Goal: Find specific page/section: Find specific page/section

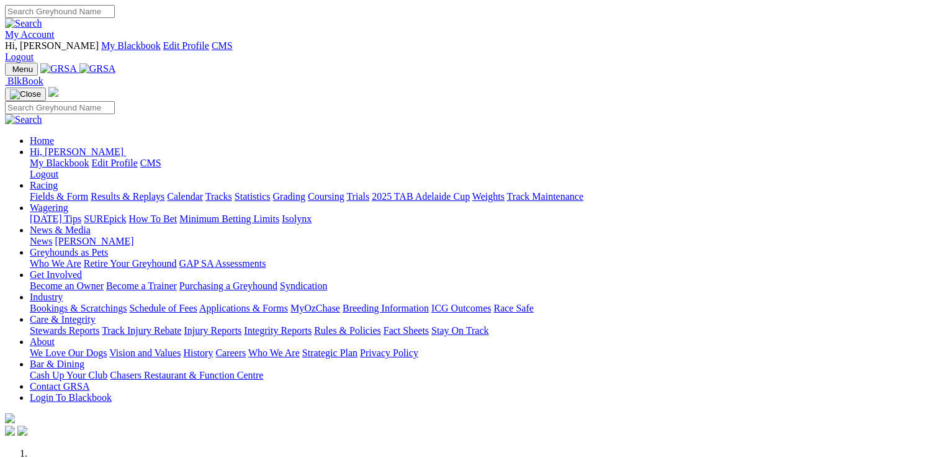
scroll to position [558, 0]
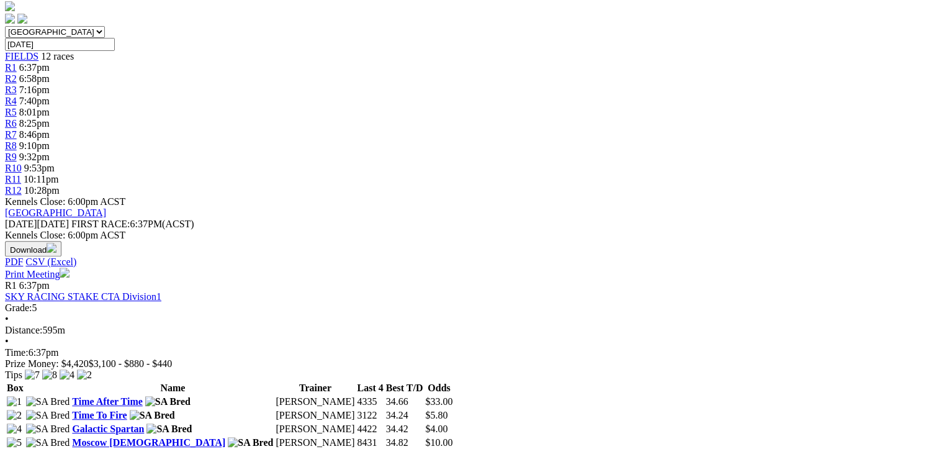
scroll to position [186, 0]
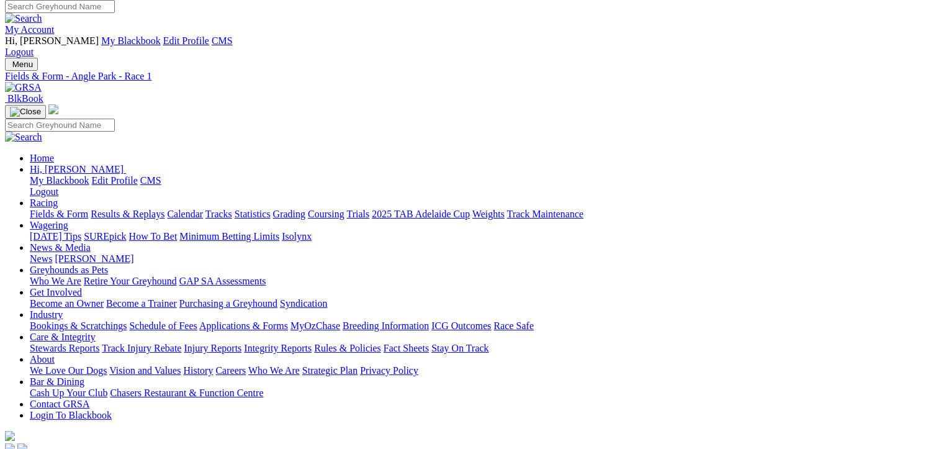
scroll to position [248, 0]
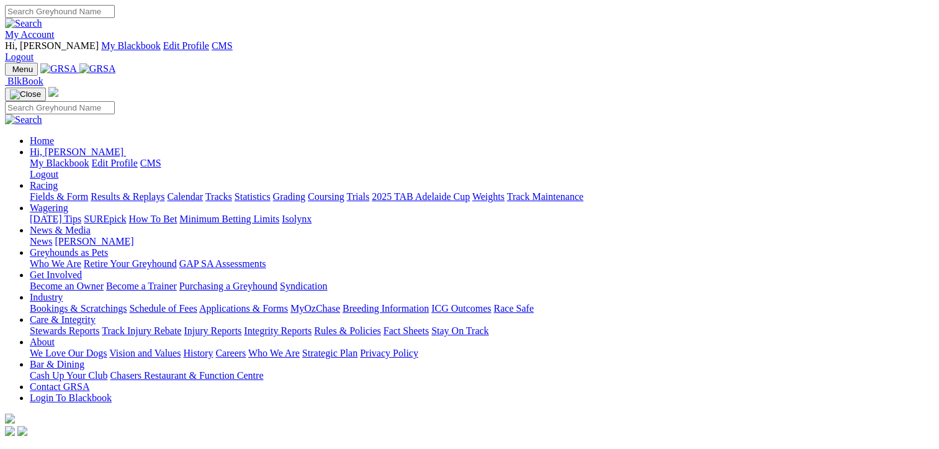
click at [58, 180] on link "Racing" at bounding box center [44, 185] width 28 height 11
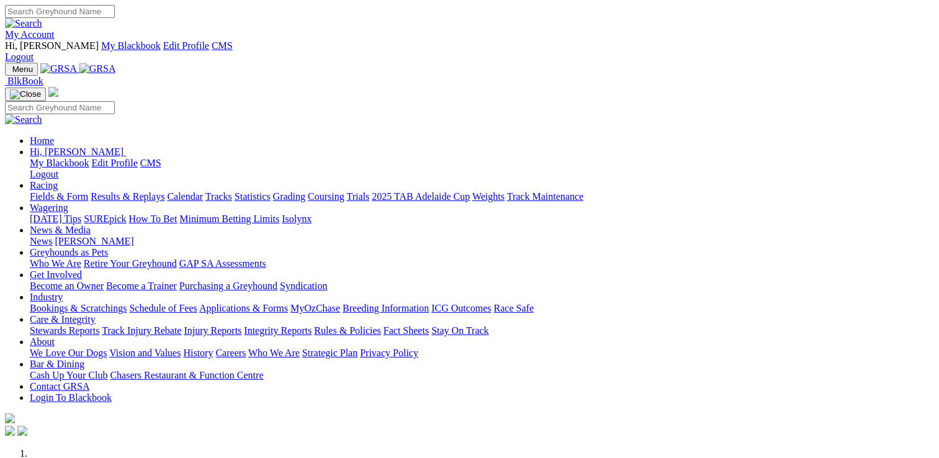
click at [58, 180] on link "Racing" at bounding box center [44, 185] width 28 height 11
click at [312, 213] on link "Isolynx" at bounding box center [297, 218] width 30 height 11
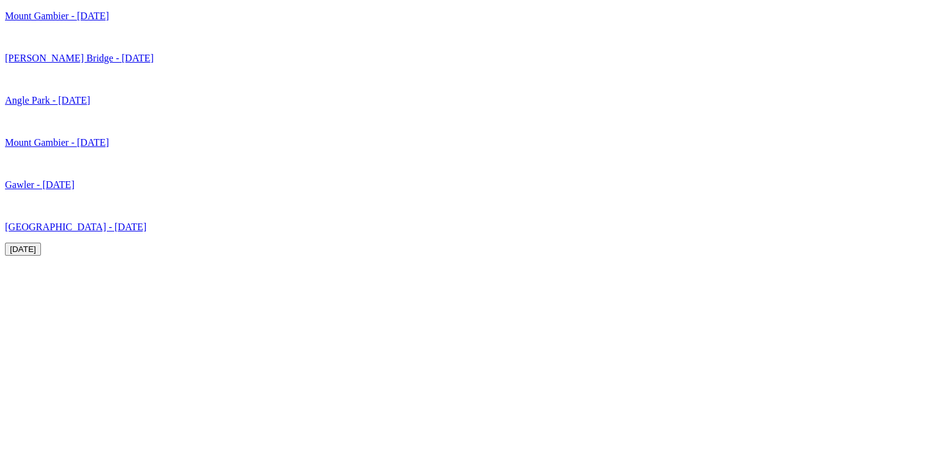
scroll to position [4033, 0]
